Goal: Task Accomplishment & Management: Manage account settings

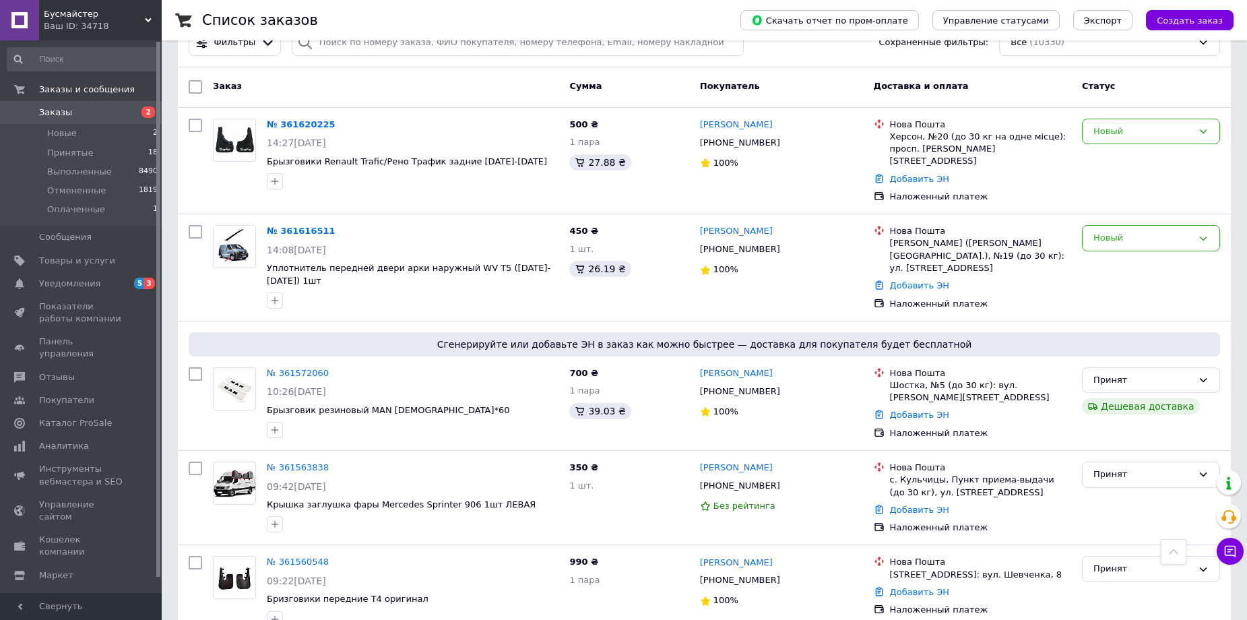
scroll to position [67, 0]
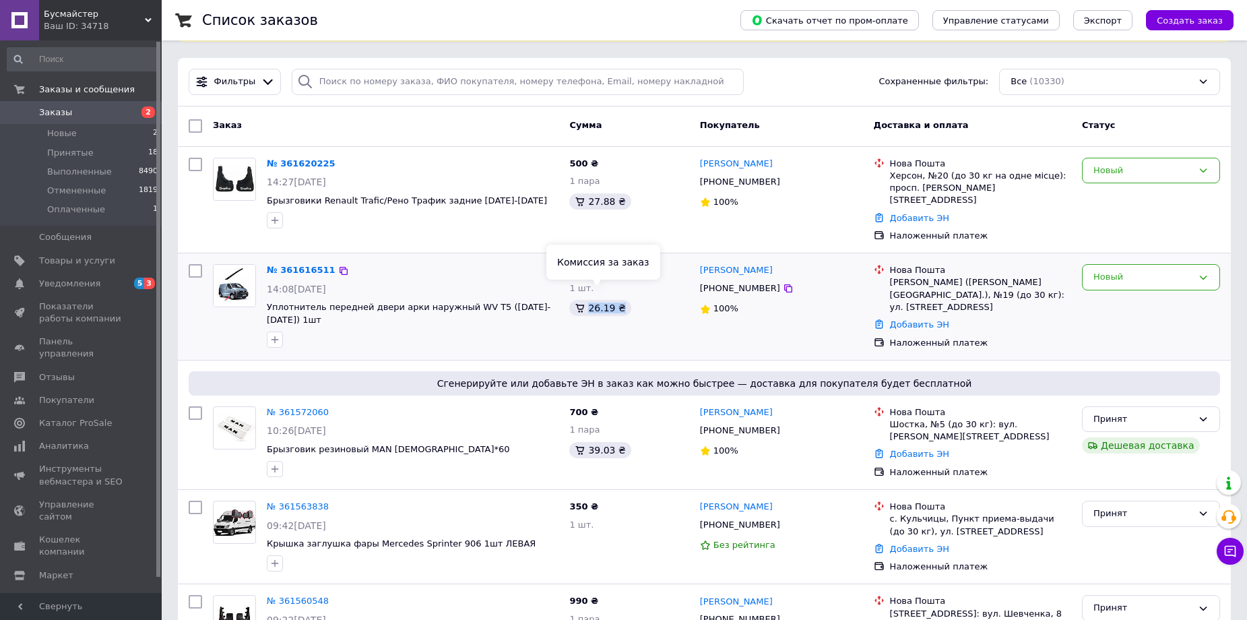
drag, startPoint x: 617, startPoint y: 293, endPoint x: 588, endPoint y: 296, distance: 29.8
click at [588, 300] on div "26.19 ₴" at bounding box center [599, 308] width 61 height 16
click at [657, 308] on div "450 ₴ 1 шт. 26.19 ₴" at bounding box center [629, 307] width 130 height 96
click at [621, 300] on div "26.19 ₴" at bounding box center [599, 308] width 61 height 16
click at [640, 308] on div "450 ₴ 1 шт. 26.19 ₴" at bounding box center [629, 307] width 130 height 96
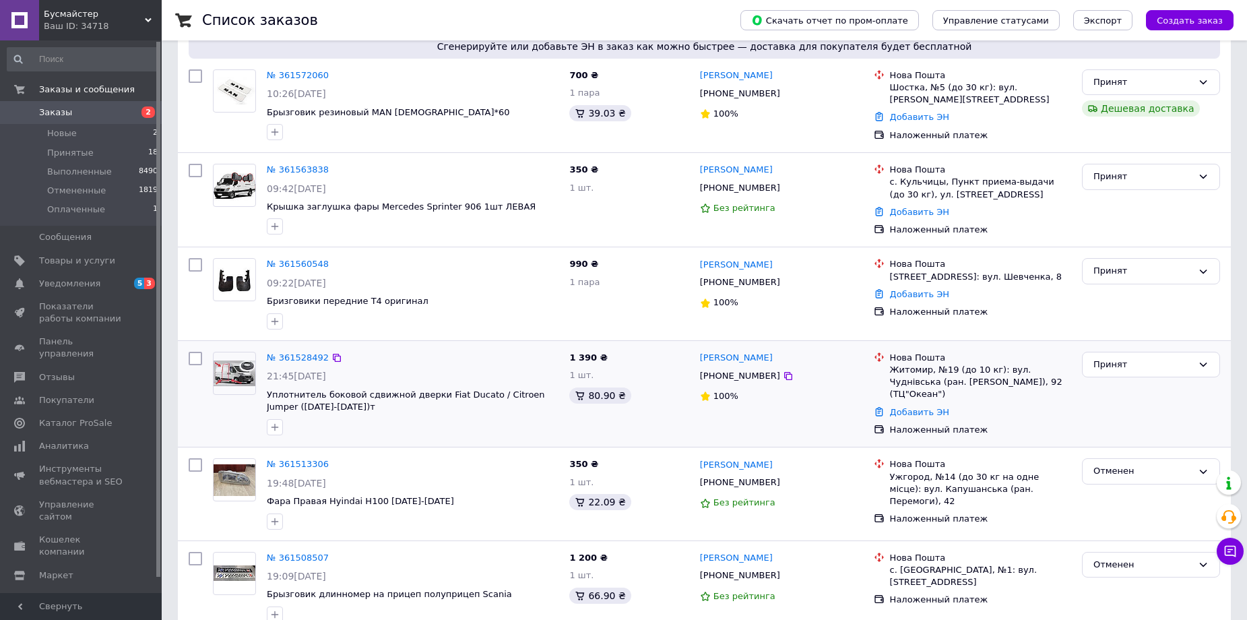
scroll to position [606, 0]
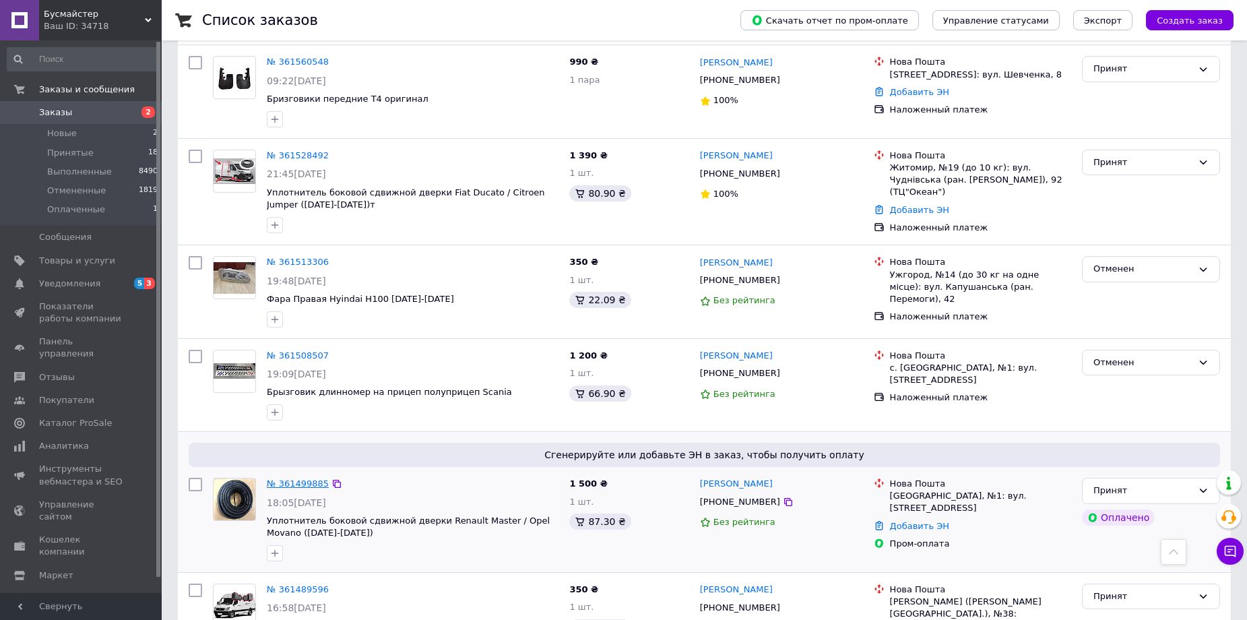
click at [280, 478] on link "№ 361499885" at bounding box center [298, 483] width 62 height 10
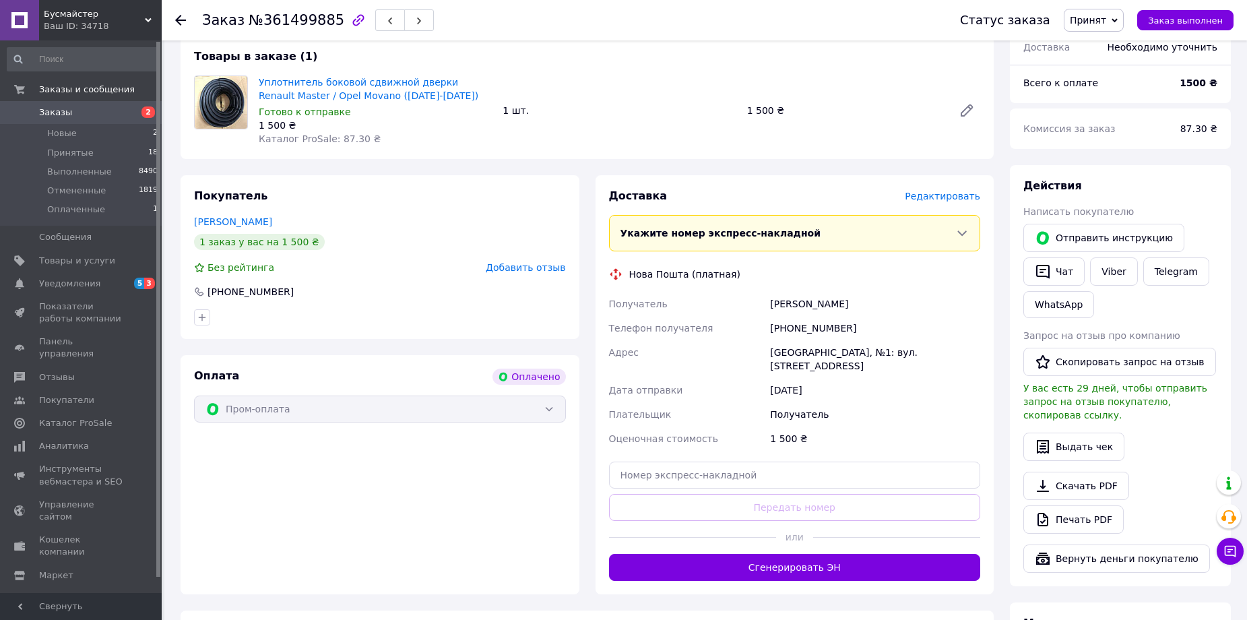
scroll to position [539, 0]
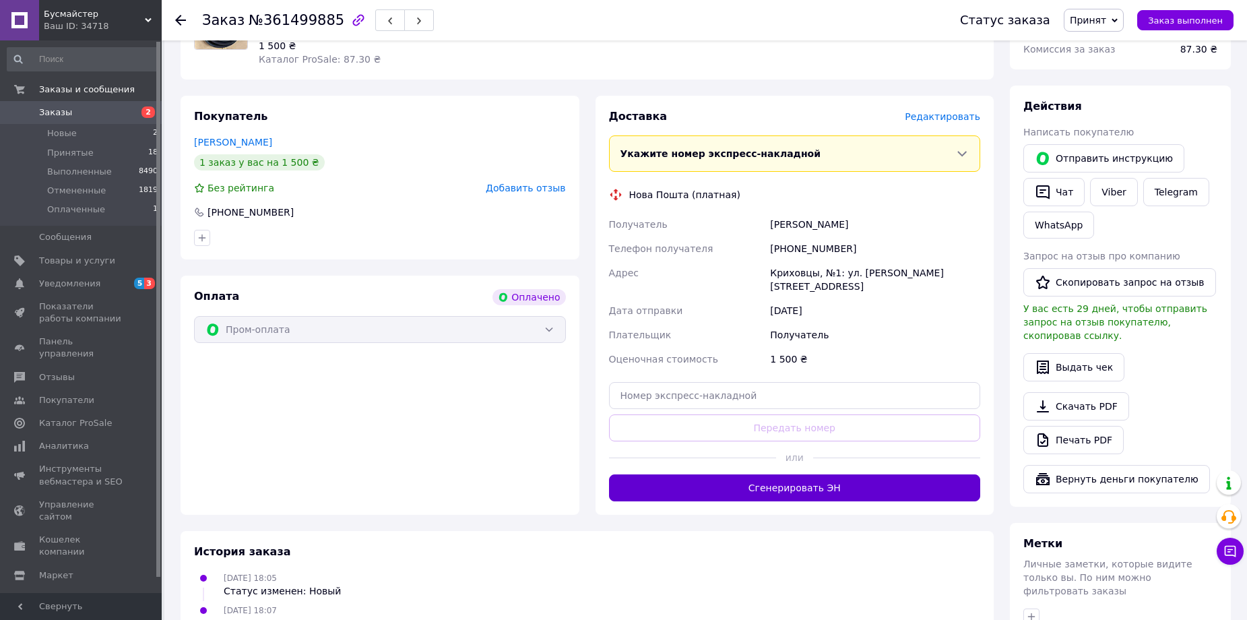
click at [803, 474] on button "Сгенерировать ЭН" at bounding box center [795, 487] width 372 height 27
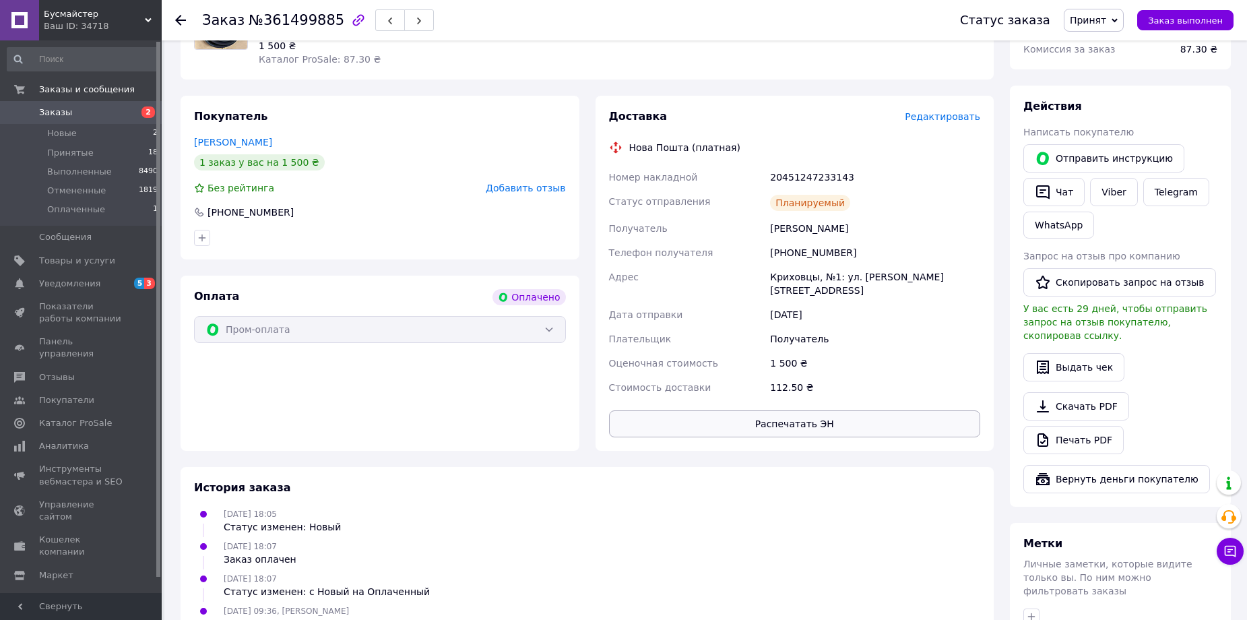
click at [792, 410] on button "Распечатать ЭН" at bounding box center [795, 423] width 372 height 27
click at [96, 104] on link "Заказы 2" at bounding box center [83, 112] width 166 height 23
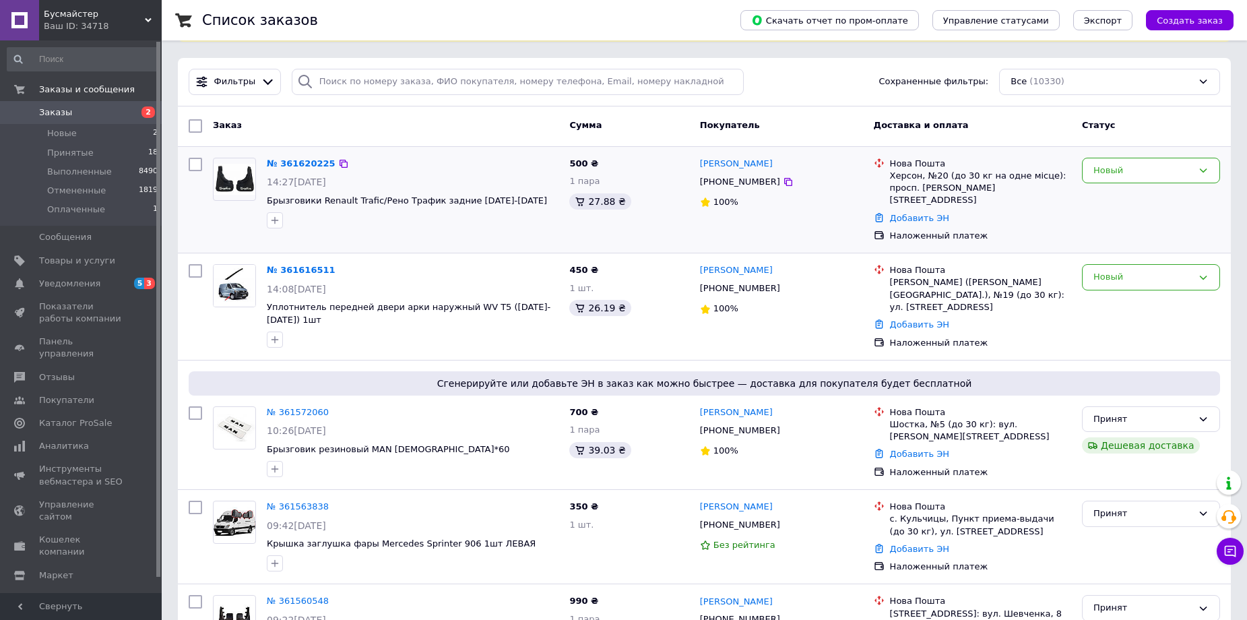
scroll to position [270, 0]
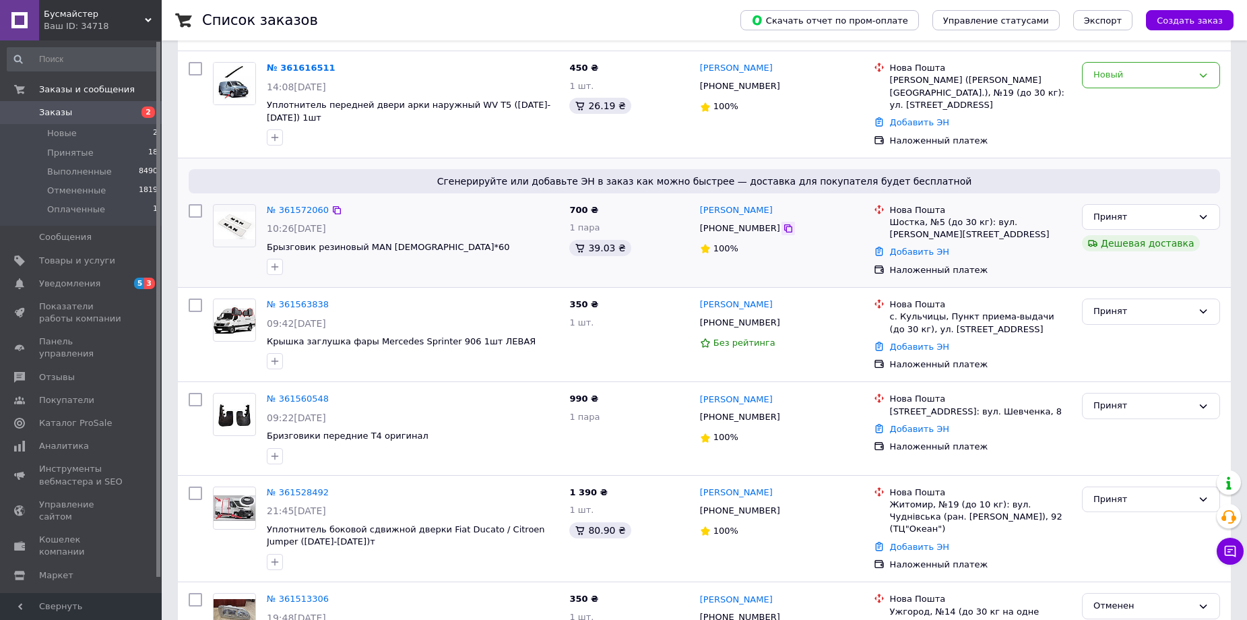
click at [783, 223] on icon at bounding box center [788, 228] width 11 height 11
drag, startPoint x: 268, startPoint y: 224, endPoint x: 421, endPoint y: 222, distance: 153.0
copy span "Брызговик резиновый MAN [DEMOGRAPHIC_DATA]*60"
click at [783, 223] on icon at bounding box center [788, 228] width 11 height 11
